Goal: Task Accomplishment & Management: Use online tool/utility

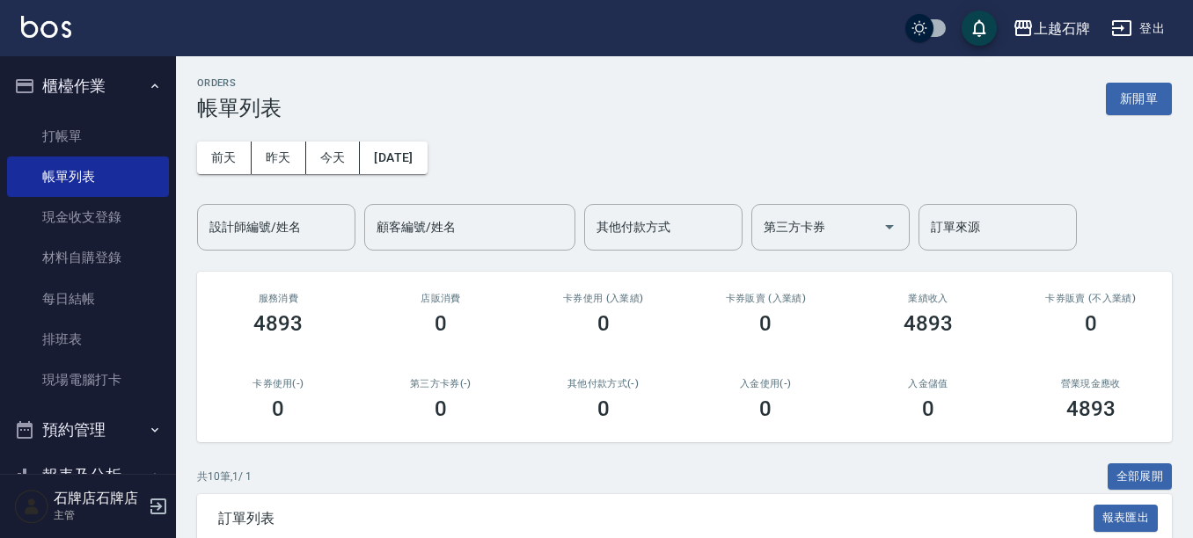
scroll to position [352, 0]
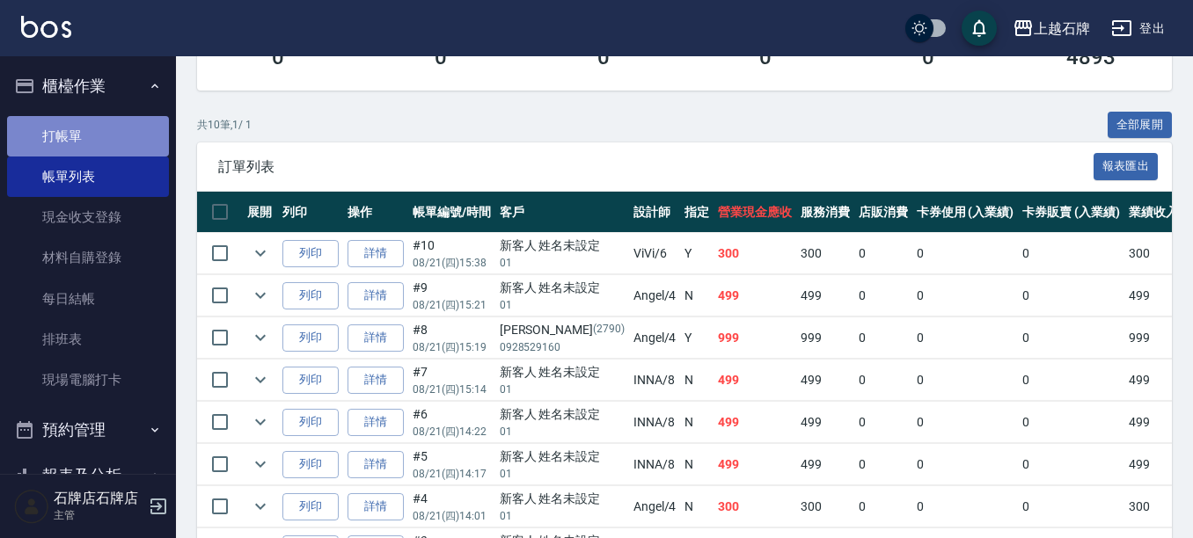
click at [100, 141] on link "打帳單" at bounding box center [88, 136] width 162 height 40
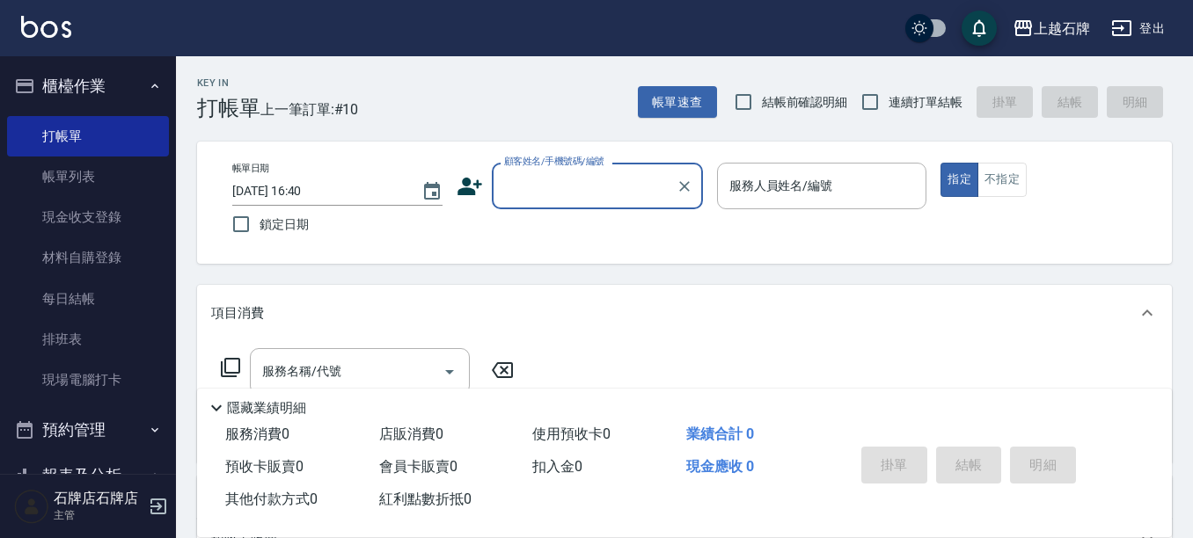
click at [572, 200] on input "顧客姓名/手機號碼/編號" at bounding box center [584, 186] width 169 height 31
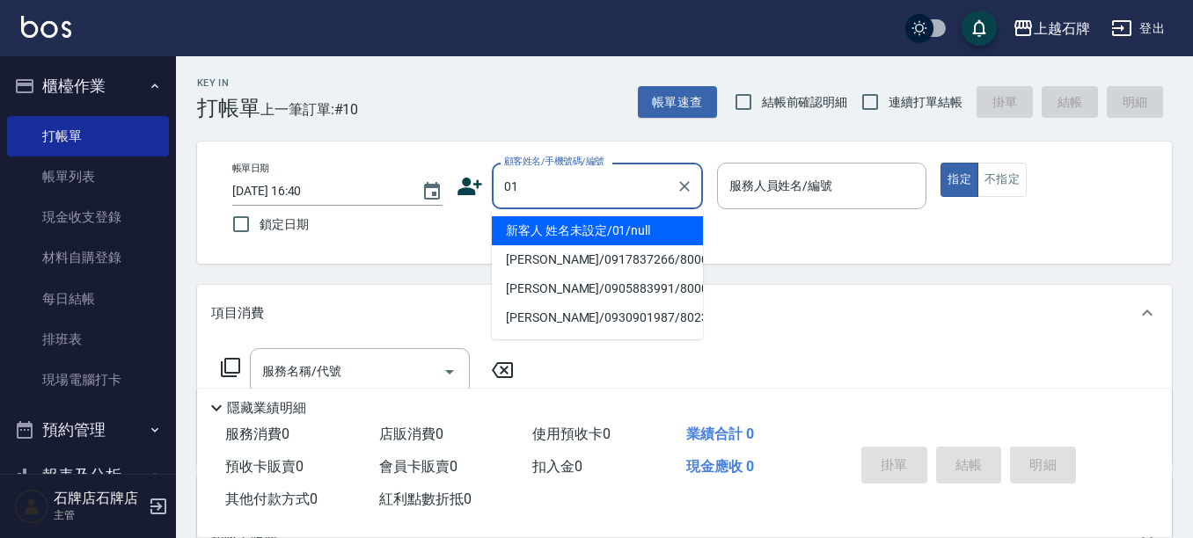
type input "01"
type input "6"
type input "新客人 姓名未設定/01/null"
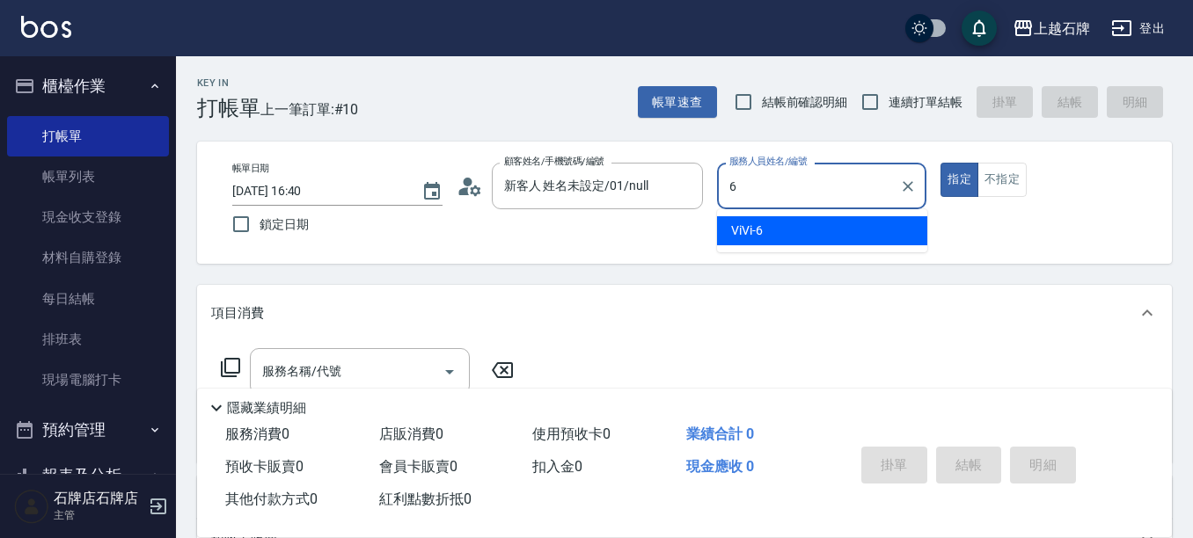
type input "ViVi-6"
type button "true"
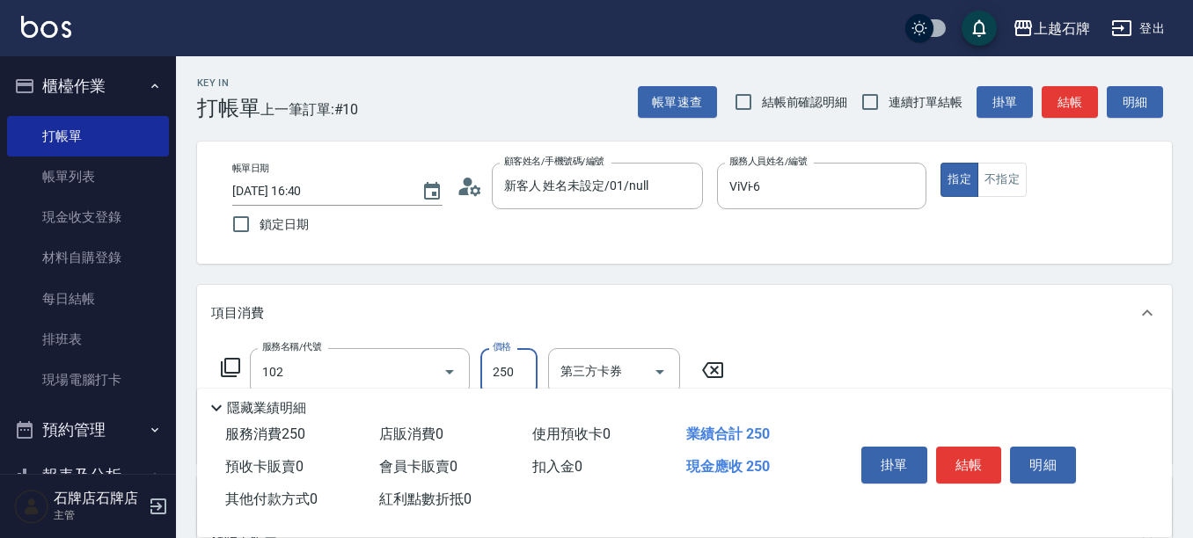
type input "精油洗髮(102)"
type input "300"
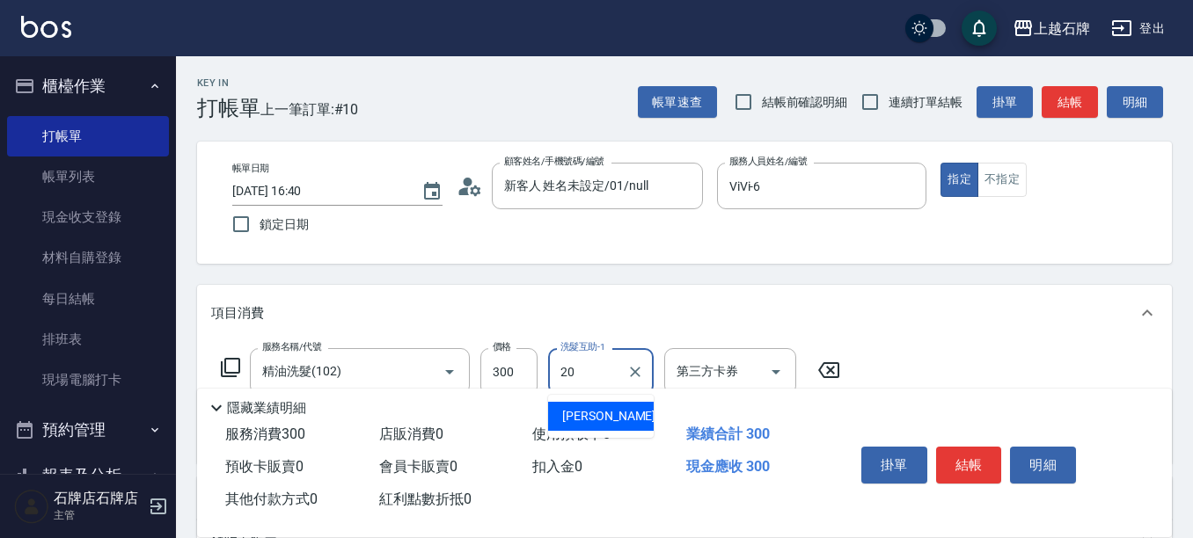
type input "[PERSON_NAME]-20"
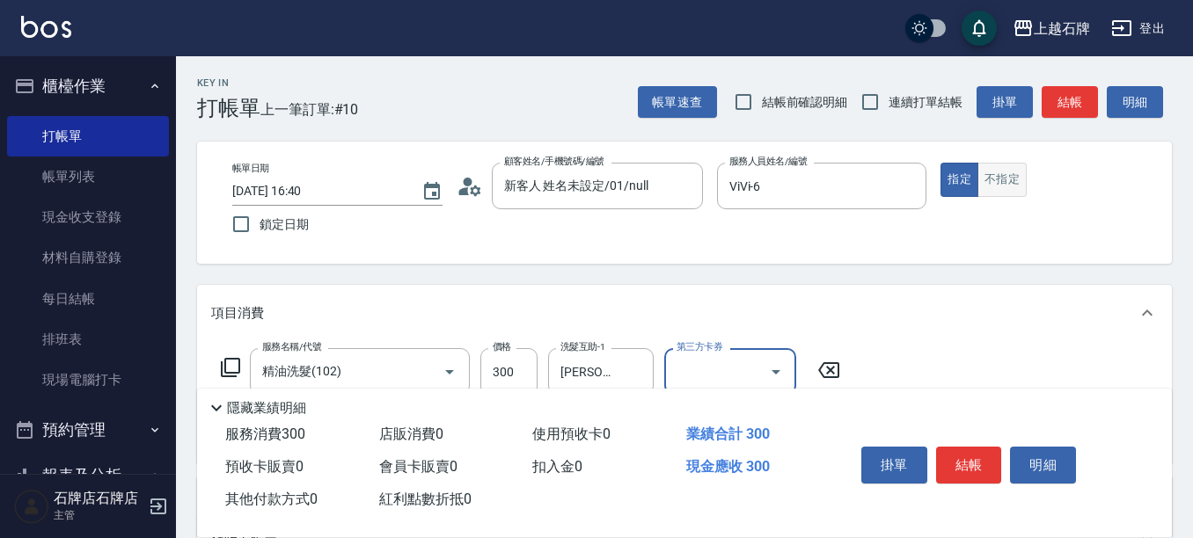
click at [990, 177] on button "不指定" at bounding box center [1001, 180] width 49 height 34
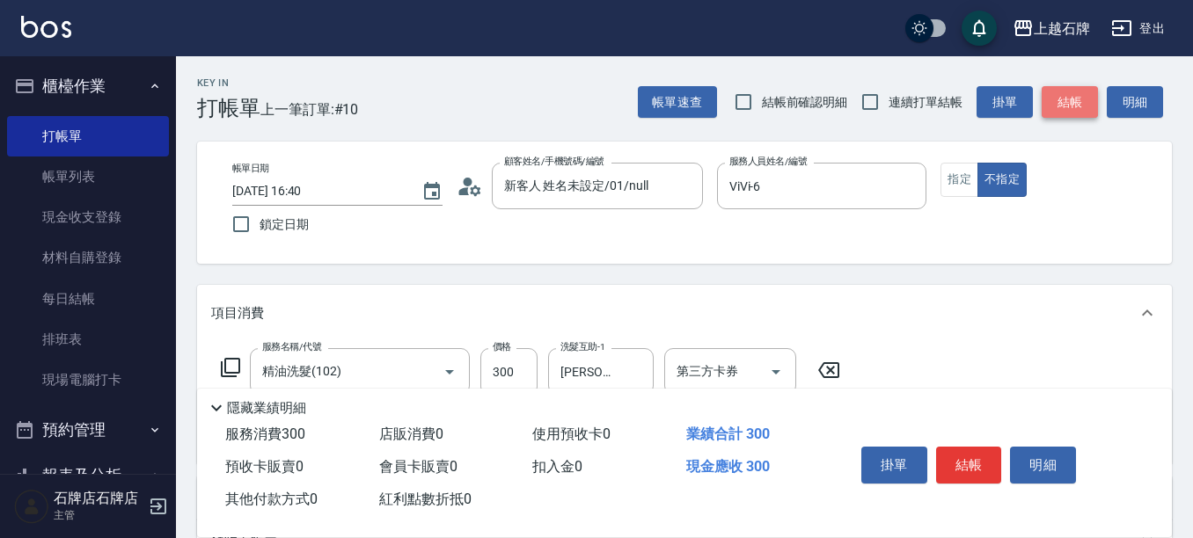
click at [1070, 110] on button "結帳" at bounding box center [1069, 102] width 56 height 33
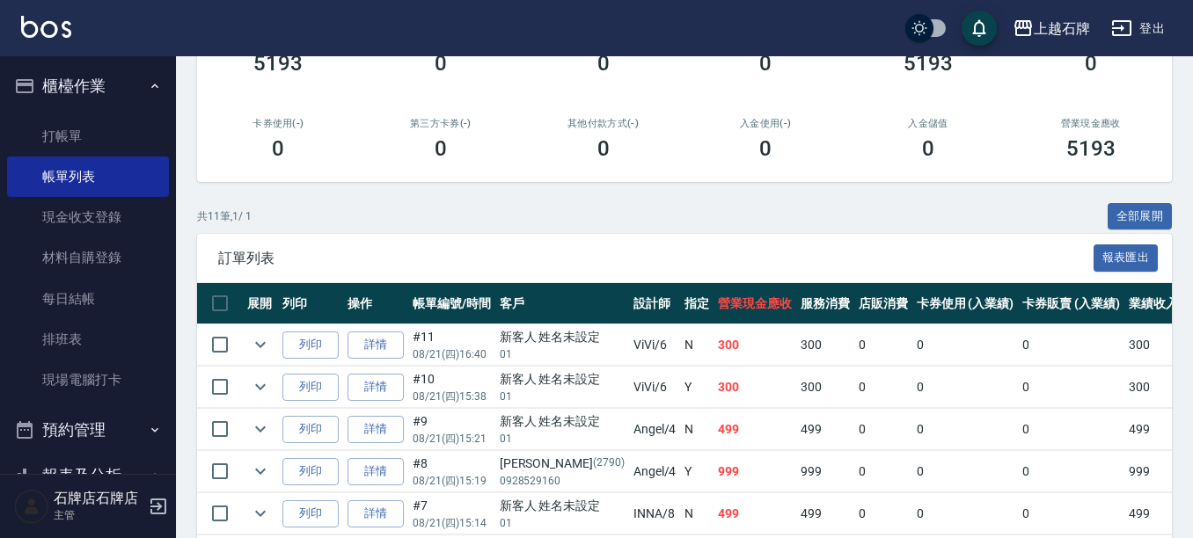
scroll to position [264, 0]
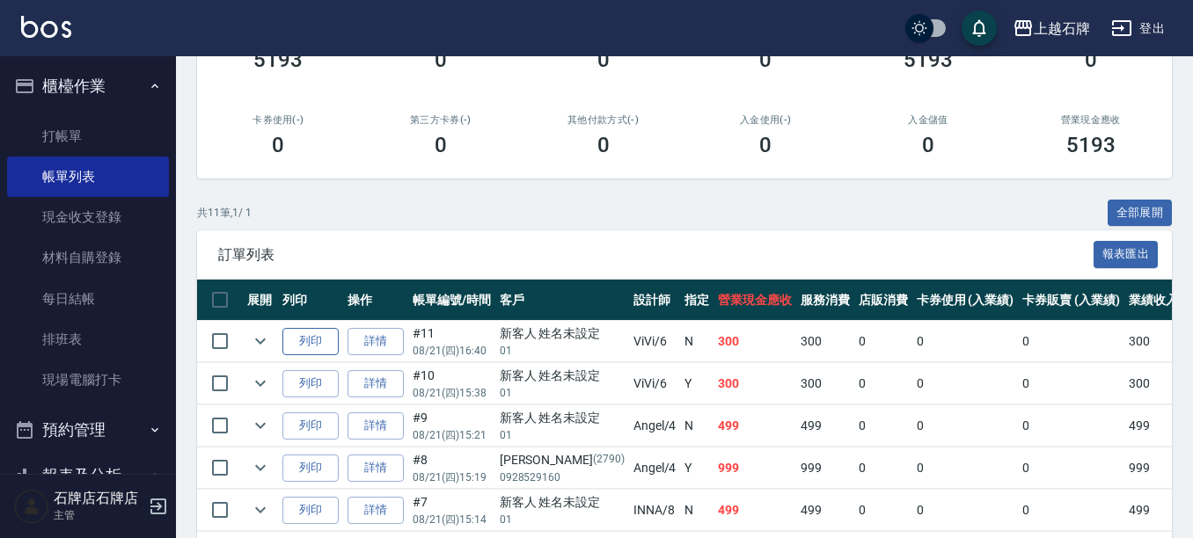
click at [318, 346] on button "列印" at bounding box center [310, 341] width 56 height 27
click at [115, 121] on link "打帳單" at bounding box center [88, 136] width 162 height 40
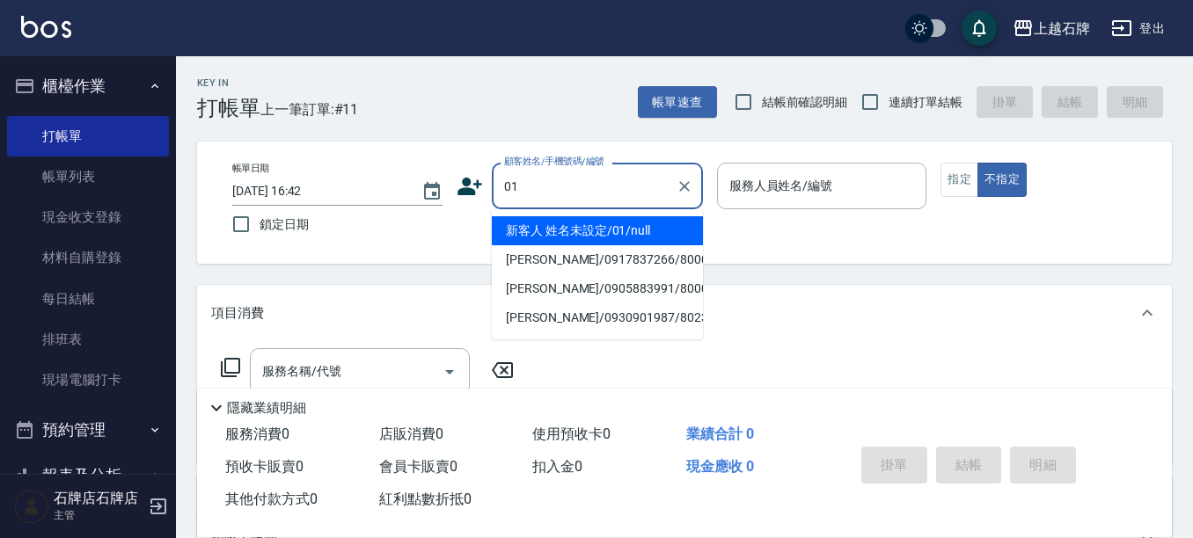
type input "新客人 姓名未設定/01/null"
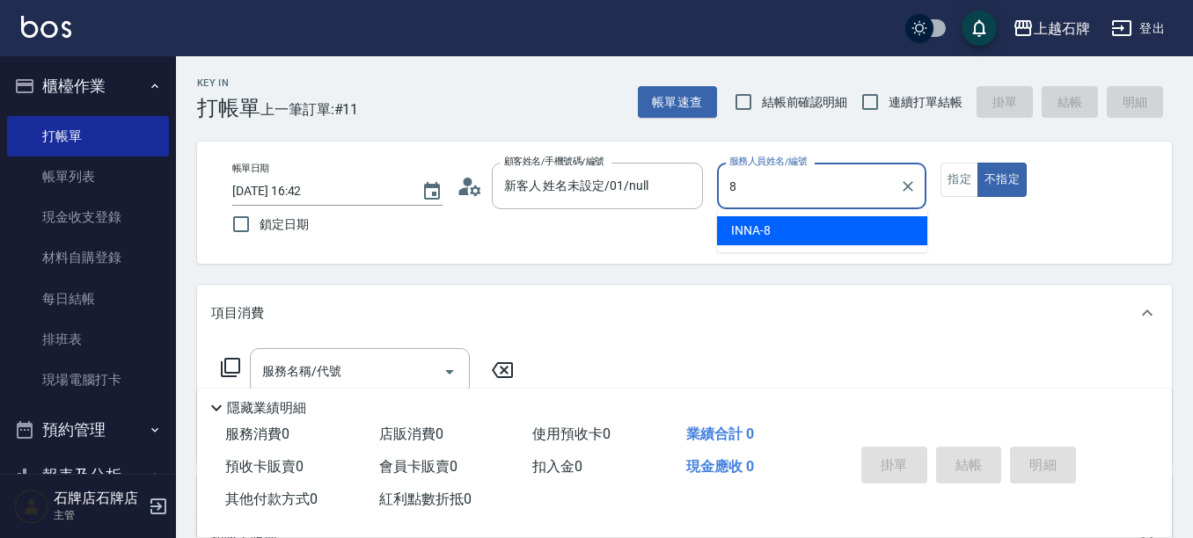
type input "INNA-8"
type button "false"
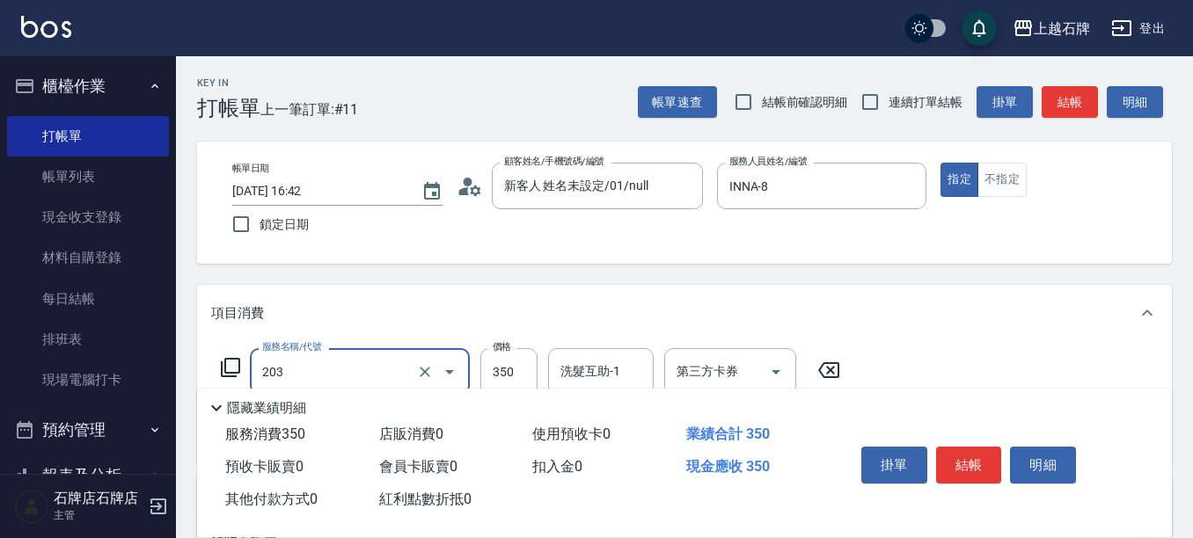
type input "B級洗+剪(203)"
type input "360"
drag, startPoint x: 978, startPoint y: 366, endPoint x: 962, endPoint y: 468, distance: 103.3
click at [962, 468] on button "結帳" at bounding box center [969, 465] width 66 height 37
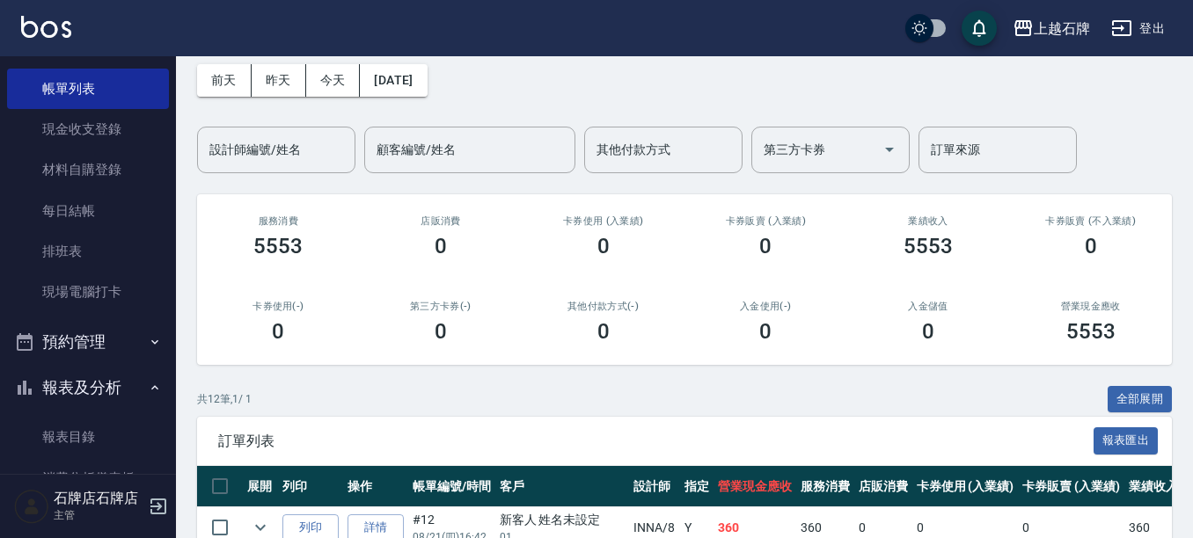
scroll to position [176, 0]
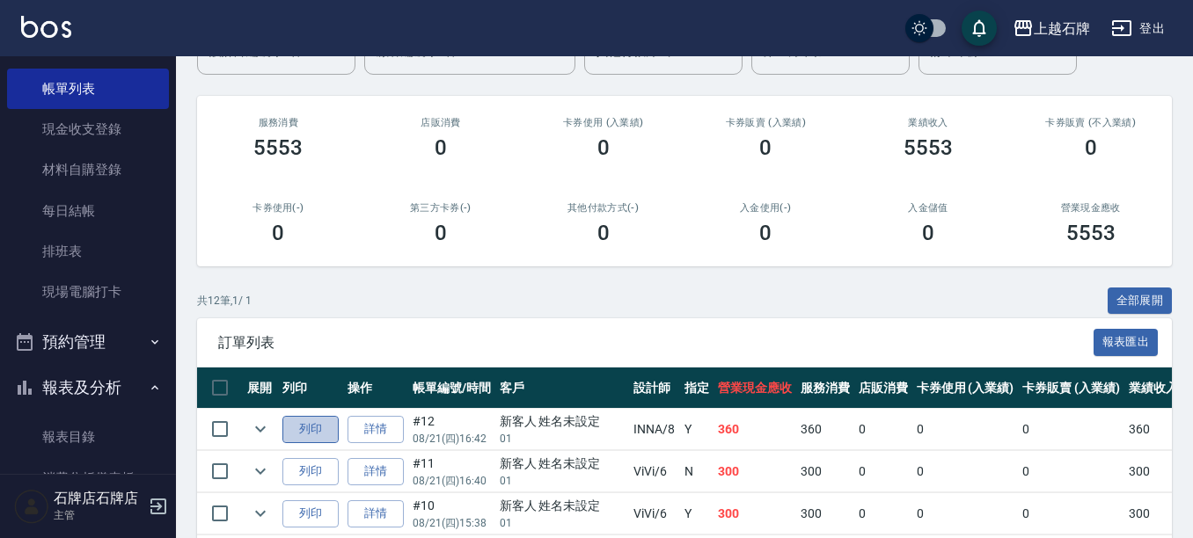
click at [318, 426] on button "列印" at bounding box center [310, 429] width 56 height 27
